Goal: Task Accomplishment & Management: Complete application form

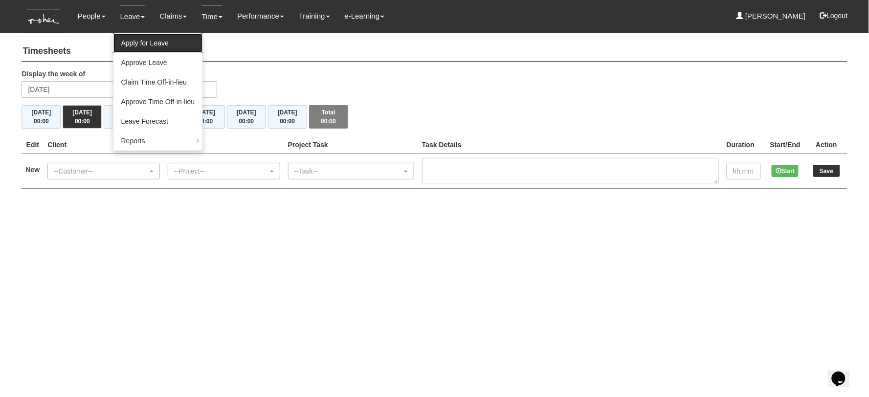
click at [133, 39] on link "Apply for Leave" at bounding box center [157, 43] width 89 height 20
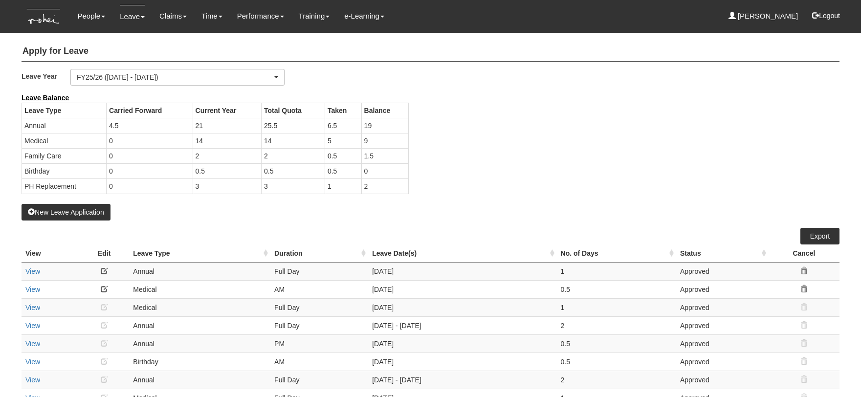
select select "50"
click at [76, 213] on button "New Leave Application" at bounding box center [66, 212] width 89 height 17
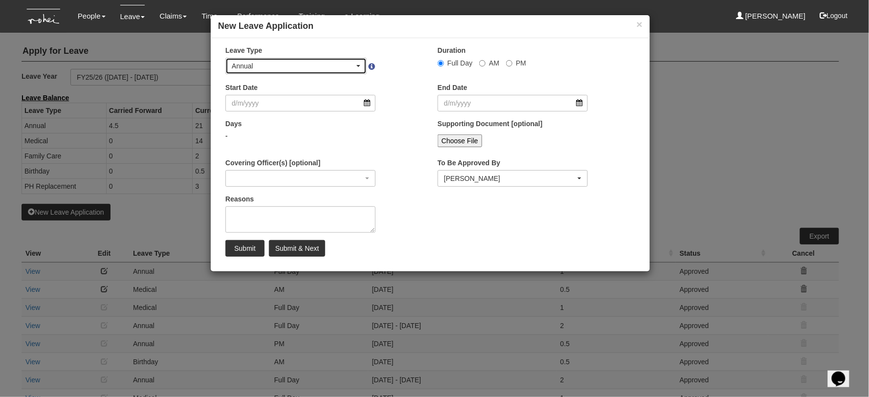
click at [271, 68] on div "Annual" at bounding box center [293, 66] width 123 height 10
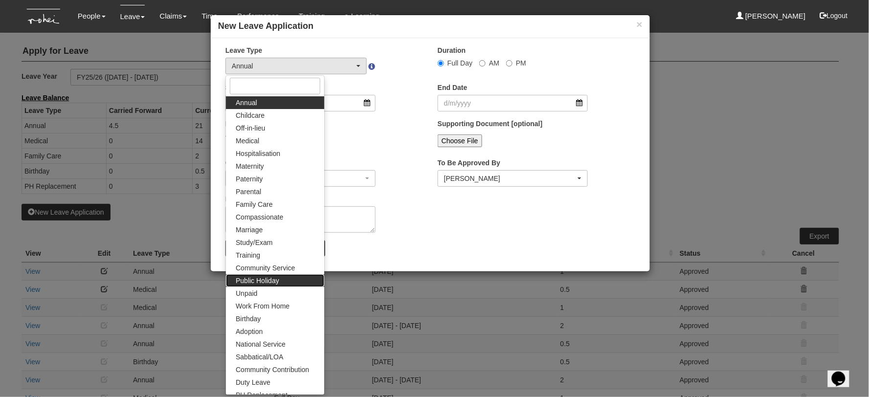
click at [263, 280] on span "Public Holiday" at bounding box center [258, 281] width 44 height 10
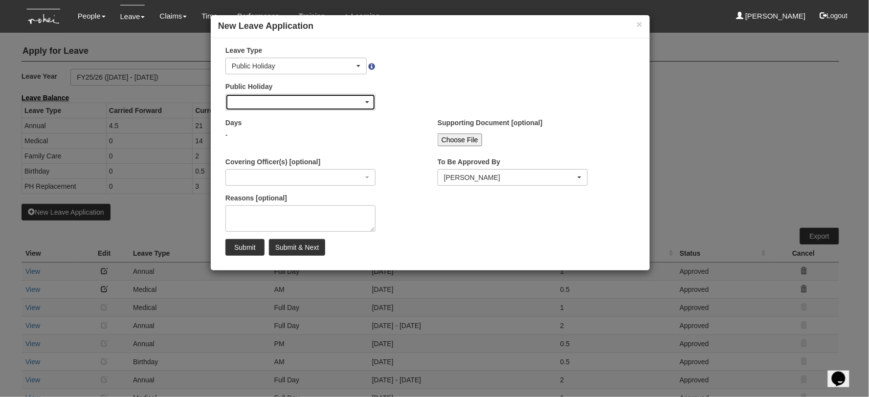
click at [281, 103] on div "button" at bounding box center [300, 102] width 149 height 16
click at [289, 99] on div "button" at bounding box center [300, 102] width 149 height 16
click at [366, 102] on span "button" at bounding box center [367, 102] width 4 height 2
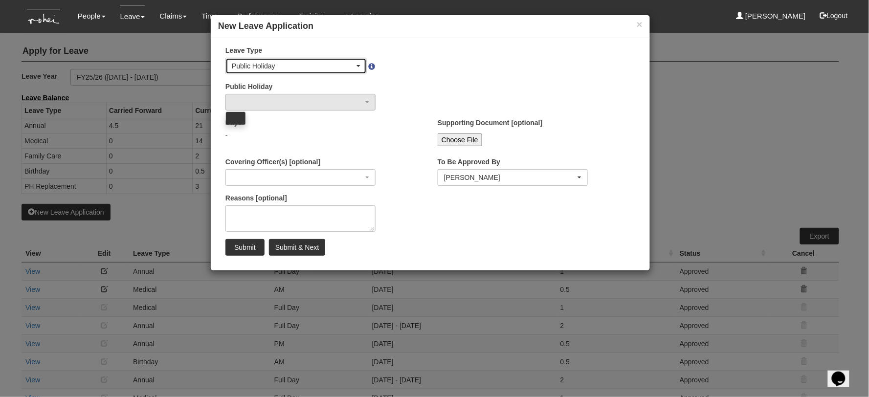
click at [346, 58] on button "Public Holiday" at bounding box center [295, 66] width 141 height 17
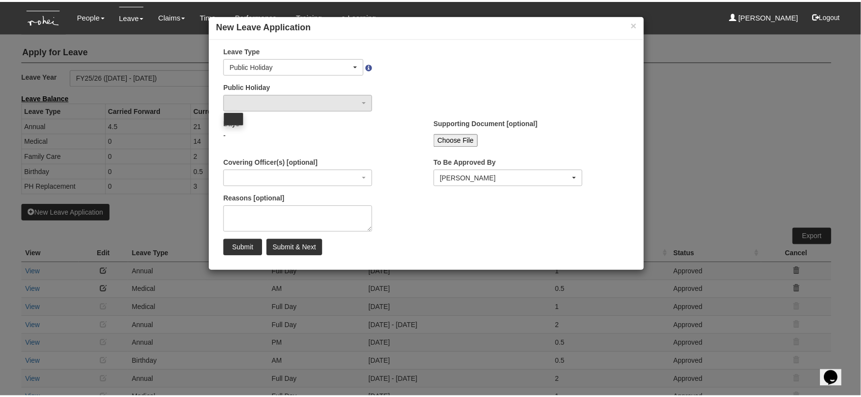
scroll to position [6, 0]
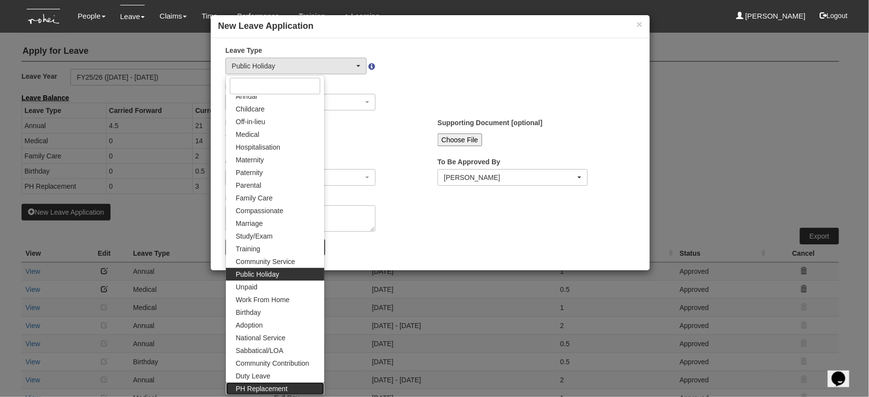
click at [286, 390] on link "PH Replacement" at bounding box center [275, 388] width 98 height 13
select select "26"
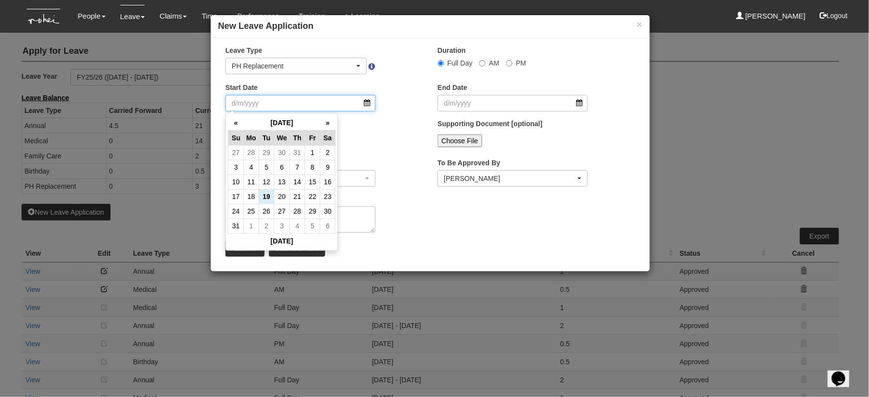
click at [306, 104] on input "Start Date" at bounding box center [300, 103] width 150 height 17
click at [325, 126] on th "»" at bounding box center [327, 122] width 15 height 15
click at [299, 182] on td "18" at bounding box center [297, 182] width 15 height 15
type input "[DATE]"
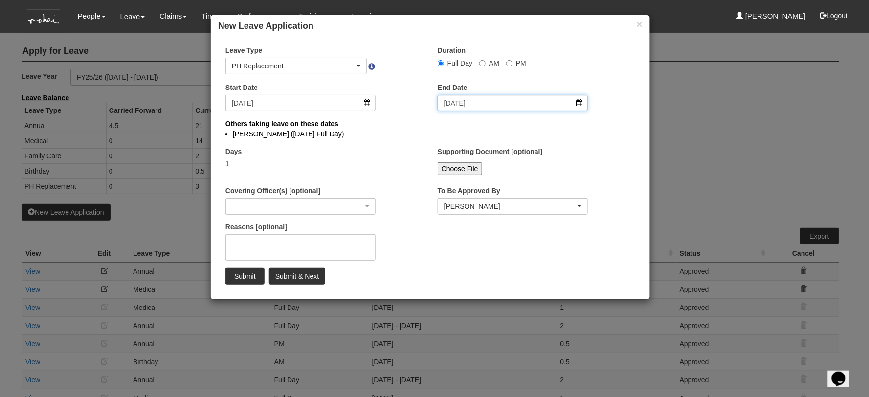
click at [473, 104] on input "[DATE]" at bounding box center [513, 103] width 150 height 17
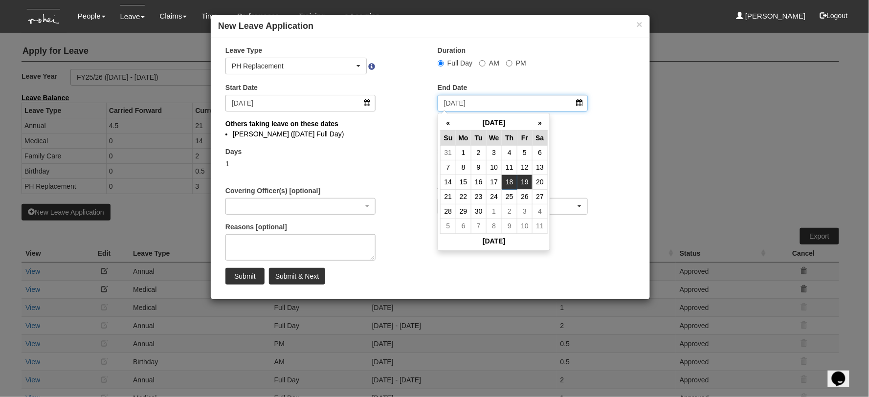
select select
click at [520, 181] on td "19" at bounding box center [524, 182] width 15 height 15
type input "[DATE]"
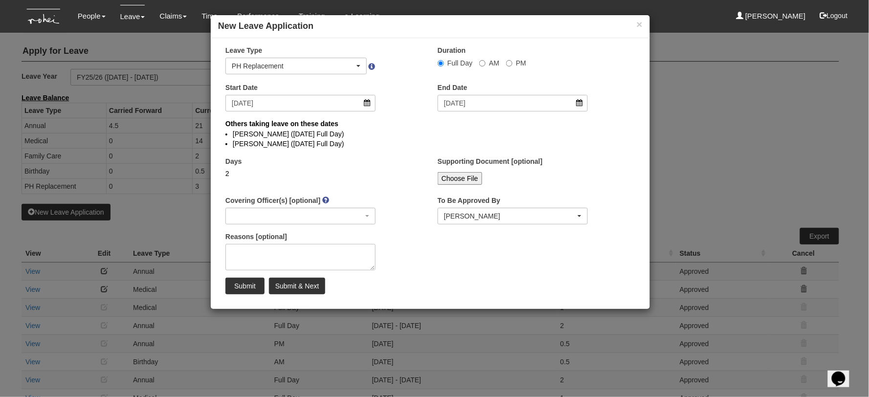
select select
click at [265, 254] on textarea "Reasons [optional]" at bounding box center [300, 257] width 150 height 26
click at [244, 286] on input "Submit" at bounding box center [244, 286] width 39 height 17
select select "1"
select select
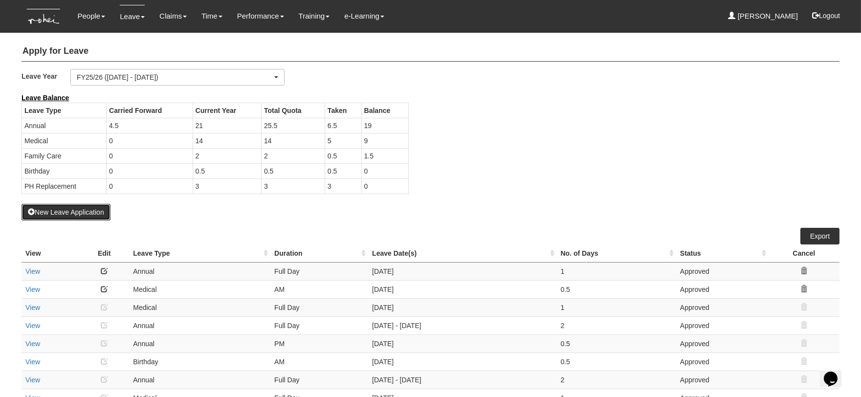
select select "50"
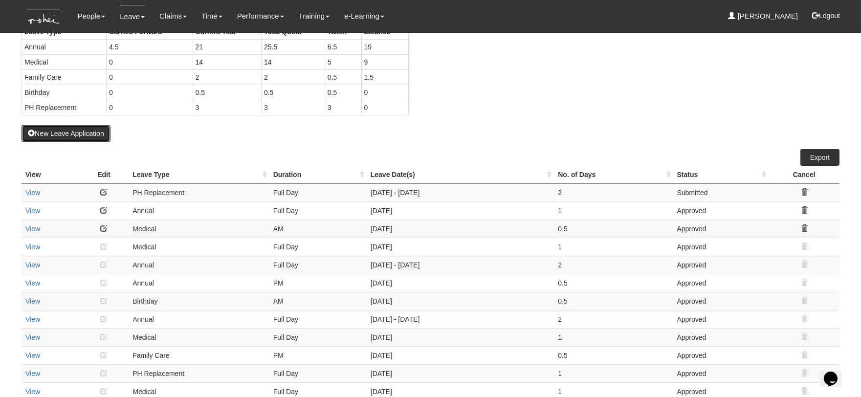
scroll to position [54, 0]
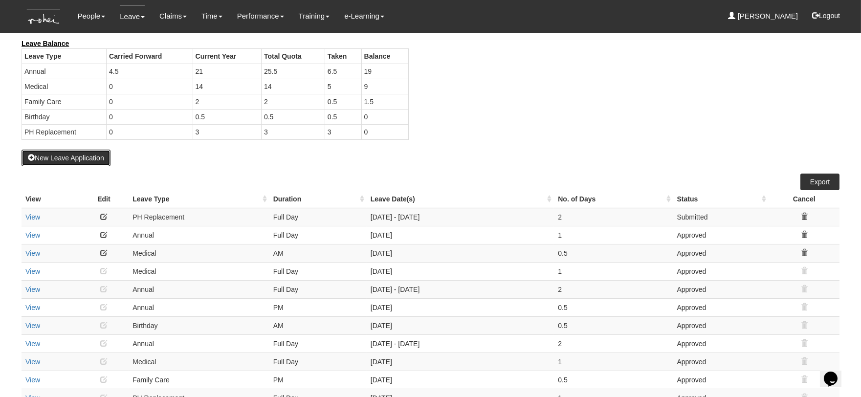
click at [68, 155] on button "New Leave Application" at bounding box center [66, 158] width 89 height 17
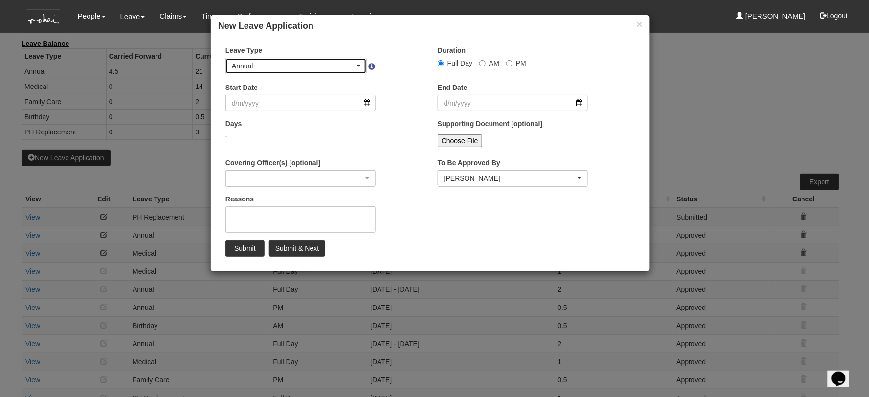
click at [253, 70] on div "Annual" at bounding box center [293, 66] width 123 height 10
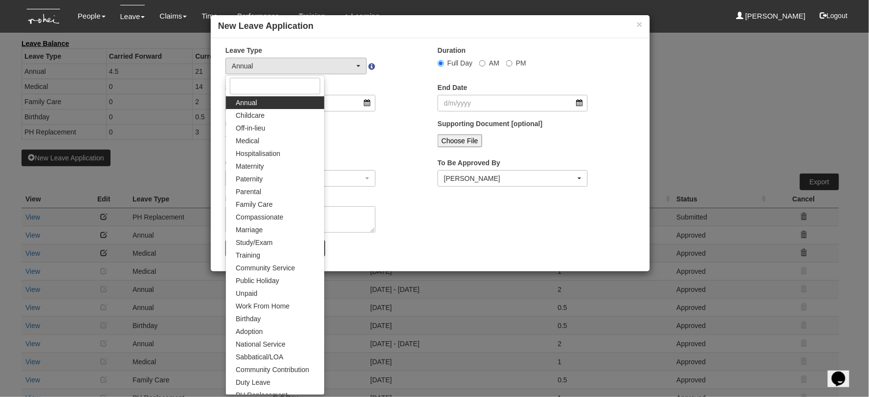
click at [256, 104] on span "Annual" at bounding box center [247, 103] width 22 height 10
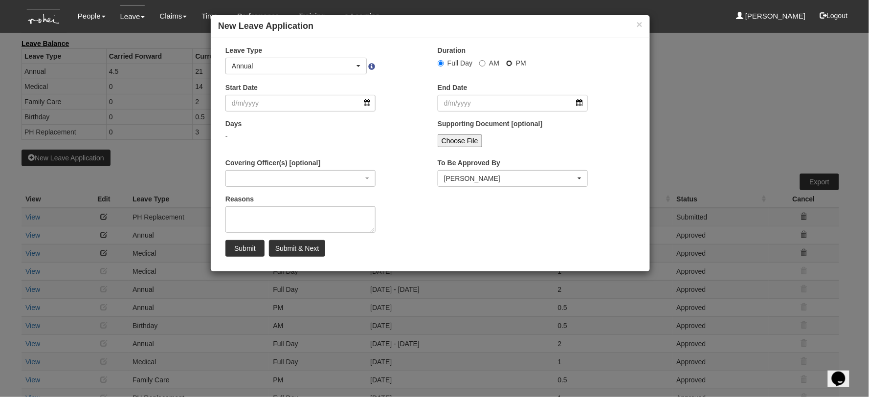
click at [444, 64] on input "PM" at bounding box center [441, 63] width 6 height 6
radio input "true"
click at [271, 100] on input "Start Date" at bounding box center [300, 103] width 150 height 17
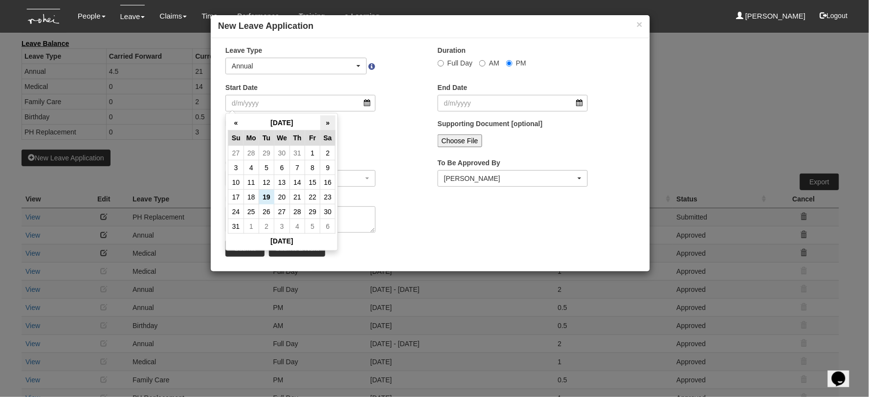
click at [326, 124] on th "»" at bounding box center [327, 122] width 15 height 15
click at [281, 181] on td "17" at bounding box center [282, 182] width 16 height 15
type input "[DATE]"
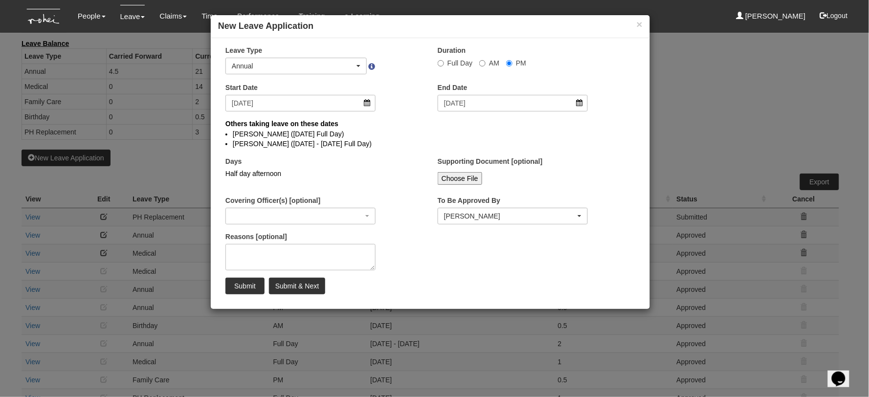
select select
click at [393, 166] on div "Days Half day afternoon" at bounding box center [324, 174] width 212 height 36
click at [246, 286] on input "Submit" at bounding box center [244, 286] width 39 height 17
radio input "true"
select select
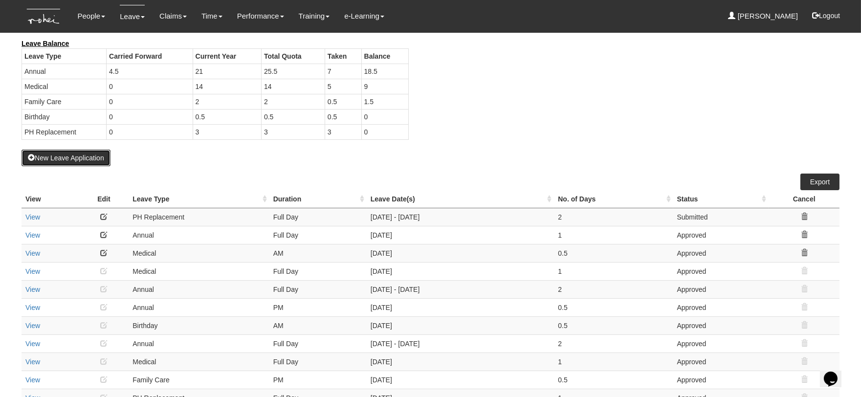
select select "50"
